Goal: Task Accomplishment & Management: Use online tool/utility

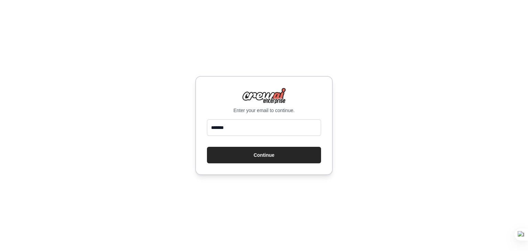
type input "**********"
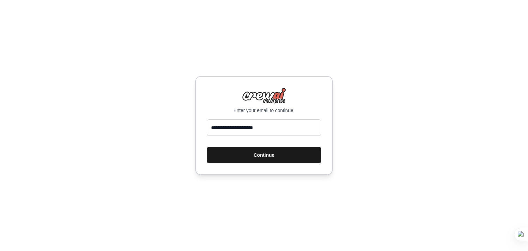
click at [262, 151] on button "Continue" at bounding box center [264, 155] width 114 height 17
click at [262, 154] on button "Continue" at bounding box center [264, 155] width 114 height 17
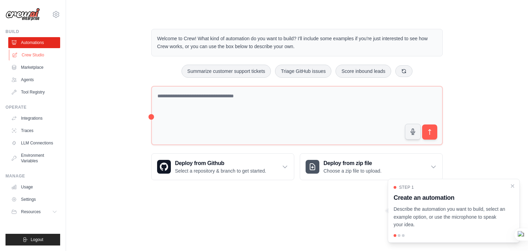
click at [28, 55] on link "Crew Studio" at bounding box center [35, 55] width 52 height 11
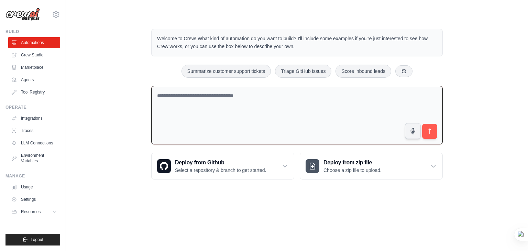
click at [176, 95] on textarea at bounding box center [297, 115] width 292 height 59
click at [215, 67] on button "Summarize customer support tickets" at bounding box center [226, 70] width 89 height 13
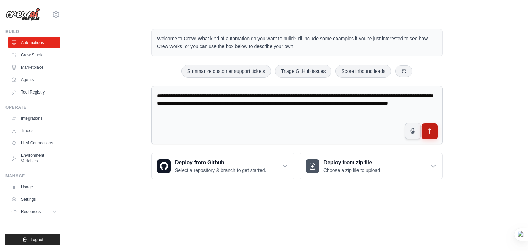
click at [432, 130] on icon "submit" at bounding box center [430, 131] width 7 height 7
click at [352, 69] on button "Score inbound leads" at bounding box center [364, 70] width 56 height 13
type textarea "**********"
click at [429, 132] on icon "submit" at bounding box center [430, 131] width 7 height 7
click at [39, 77] on link "Agents" at bounding box center [35, 79] width 52 height 11
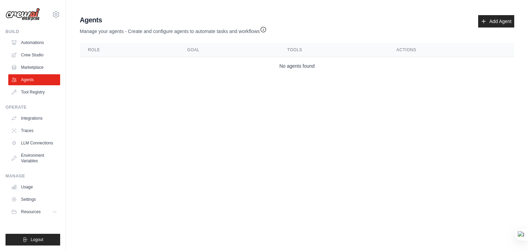
click at [478, 24] on div "Agents Manage your agents - Create and configure agents to automate tasks and w…" at bounding box center [297, 25] width 435 height 20
click at [486, 22] on icon at bounding box center [484, 22] width 6 height 6
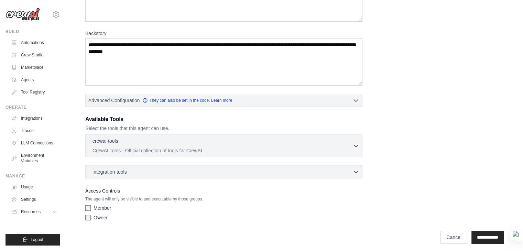
scroll to position [86, 0]
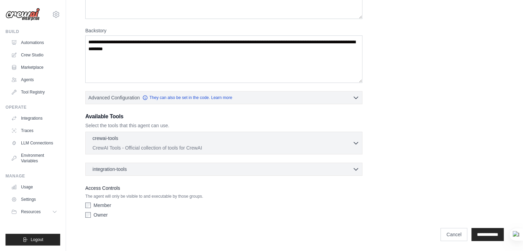
click at [489, 228] on input "**********" at bounding box center [488, 234] width 32 height 13
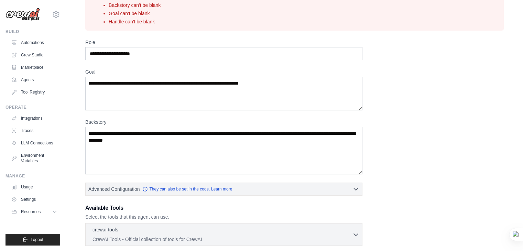
scroll to position [138, 0]
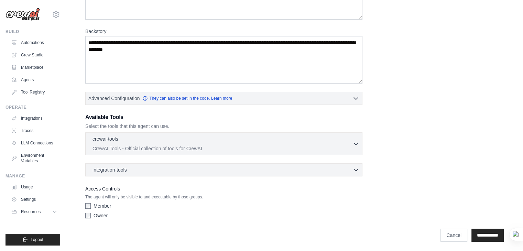
click at [105, 205] on label "Member" at bounding box center [103, 206] width 18 height 7
click at [98, 214] on label "Owner" at bounding box center [101, 215] width 14 height 7
click at [150, 146] on p "CrewAI Tools - Official collection of tools for CrewAI" at bounding box center [223, 148] width 260 height 7
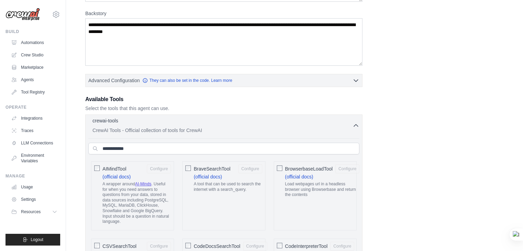
scroll to position [172, 0]
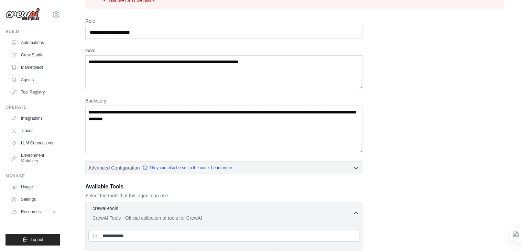
scroll to position [34, 0]
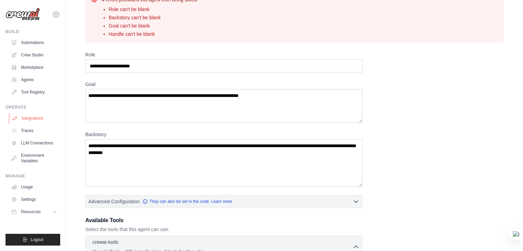
click at [40, 118] on link "Integrations" at bounding box center [35, 118] width 52 height 11
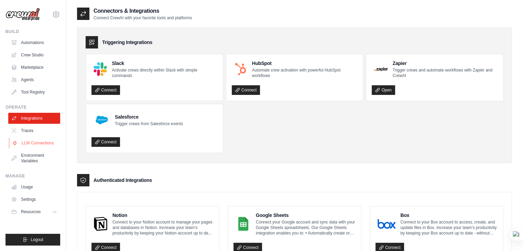
click at [37, 141] on link "LLM Connections" at bounding box center [35, 143] width 52 height 11
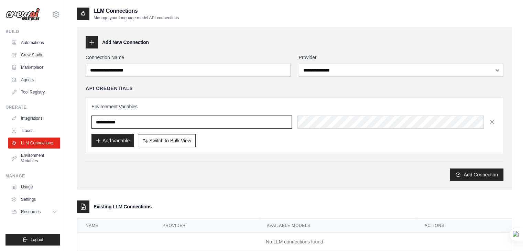
click at [133, 125] on input "text" at bounding box center [191, 122] width 201 height 13
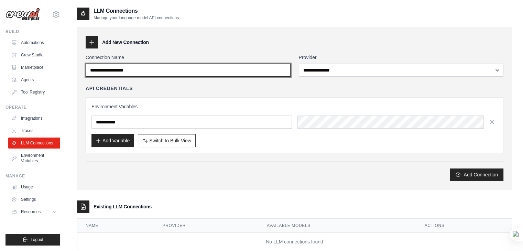
click at [181, 71] on input "Connection Name" at bounding box center [188, 70] width 205 height 13
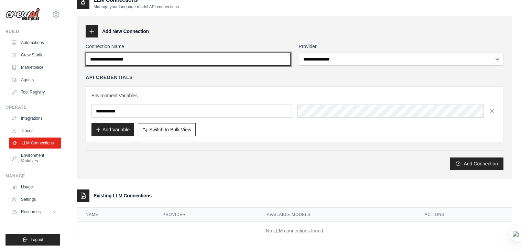
scroll to position [17, 0]
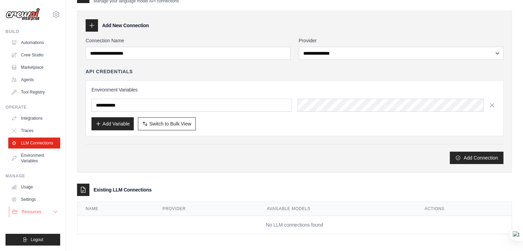
click at [36, 212] on span "Resources" at bounding box center [32, 212] width 20 height 6
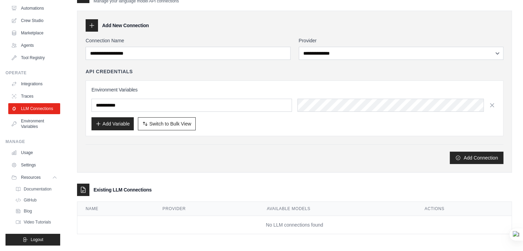
scroll to position [40, 0]
click at [39, 80] on link "Integrations" at bounding box center [35, 83] width 52 height 11
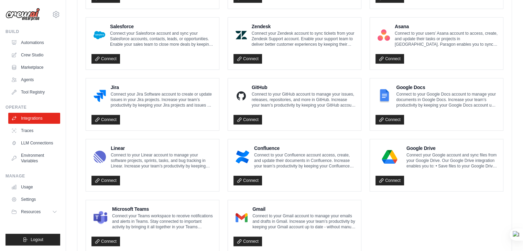
scroll to position [395, 0]
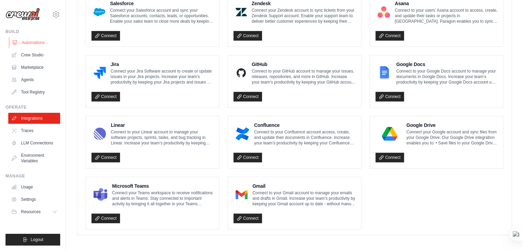
click at [45, 46] on link "Automations" at bounding box center [35, 42] width 52 height 11
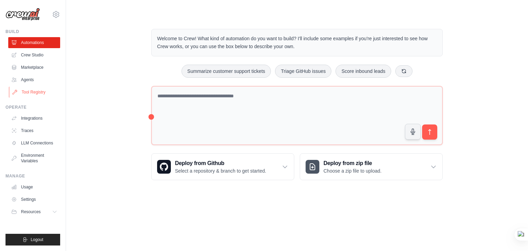
click at [38, 92] on link "Tool Registry" at bounding box center [35, 92] width 52 height 11
